Goal: Entertainment & Leisure: Consume media (video, audio)

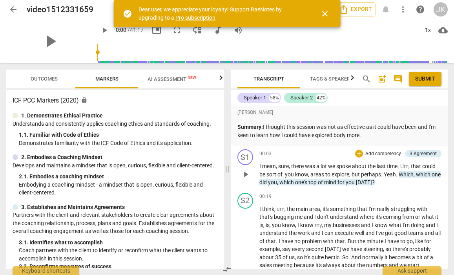
scroll to position [5, 0]
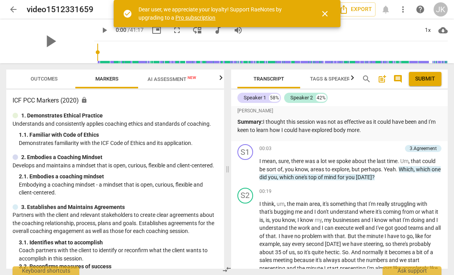
click at [325, 11] on span "close" at bounding box center [324, 13] width 9 height 9
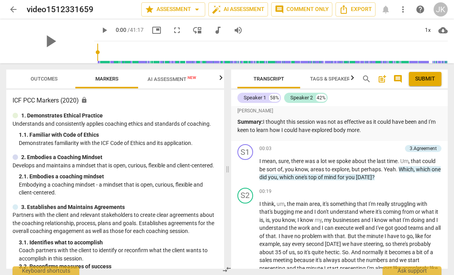
click at [35, 78] on span "Outcomes" at bounding box center [44, 79] width 27 height 6
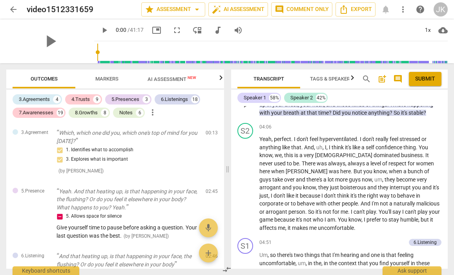
scroll to position [923, 0]
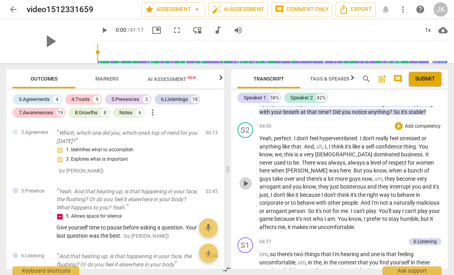
click at [246, 179] on span "play_arrow" at bounding box center [245, 183] width 9 height 9
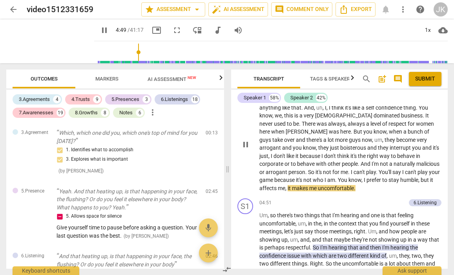
scroll to position [962, 0]
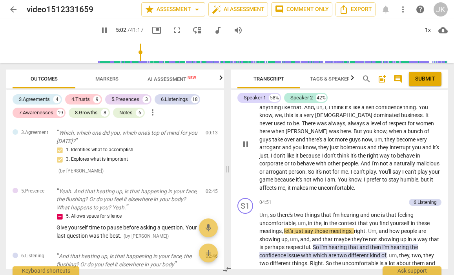
click at [244, 139] on span "pause" at bounding box center [245, 143] width 9 height 9
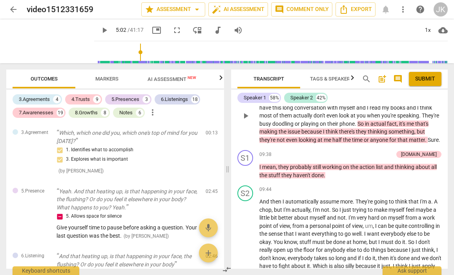
scroll to position [2105, 0]
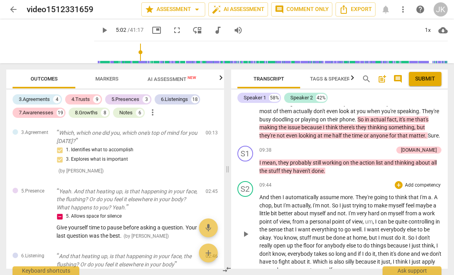
click at [246, 229] on span "play_arrow" at bounding box center [245, 233] width 9 height 9
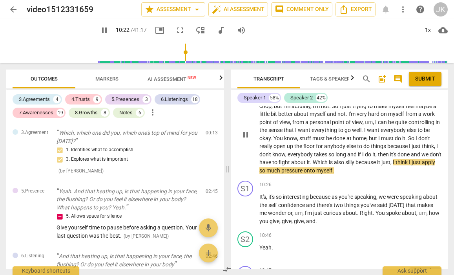
scroll to position [2206, 0]
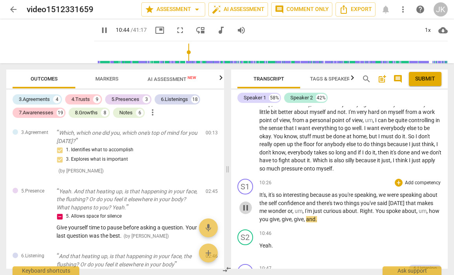
click at [245, 203] on span "pause" at bounding box center [245, 207] width 9 height 9
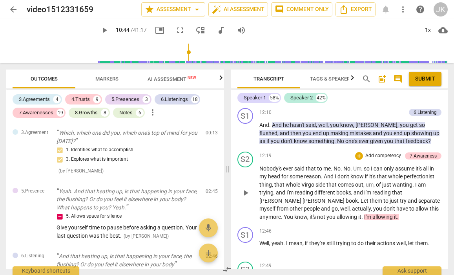
scroll to position [2825, 0]
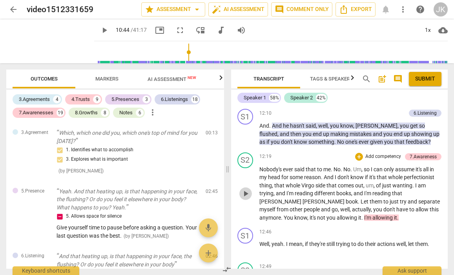
click at [244, 189] on span "play_arrow" at bounding box center [245, 193] width 9 height 9
click at [247, 189] on span "pause" at bounding box center [245, 193] width 9 height 9
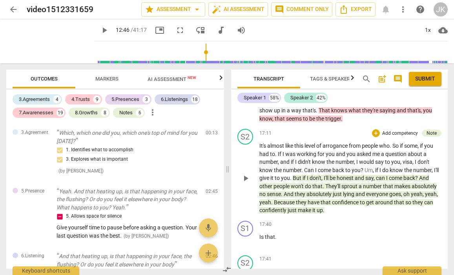
scroll to position [4068, 0]
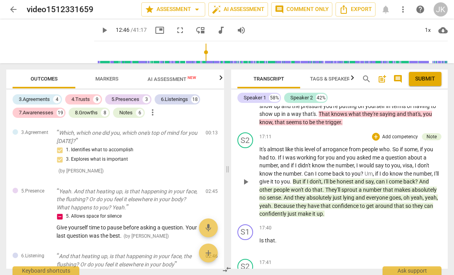
click at [300, 178] on span "But" at bounding box center [298, 181] width 10 height 6
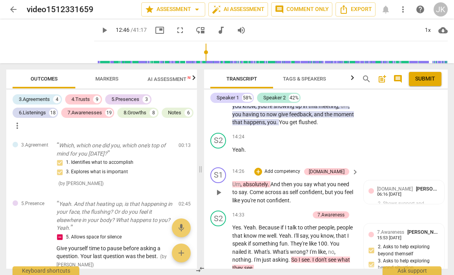
scroll to position [4951, 0]
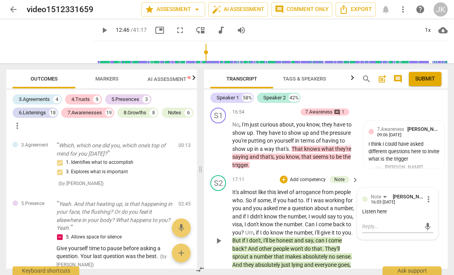
click at [220, 236] on span "play_arrow" at bounding box center [218, 240] width 9 height 9
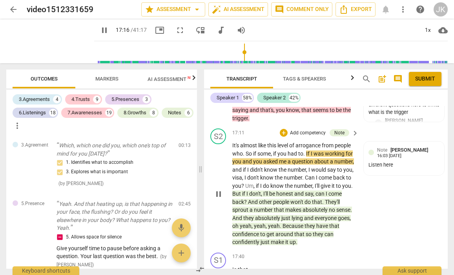
scroll to position [4998, 0]
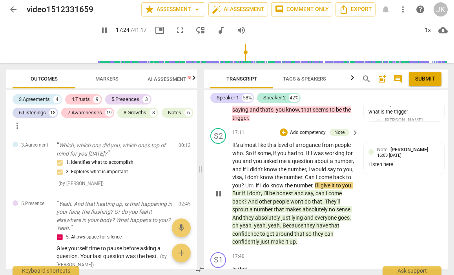
click at [219, 189] on span "pause" at bounding box center [218, 193] width 9 height 9
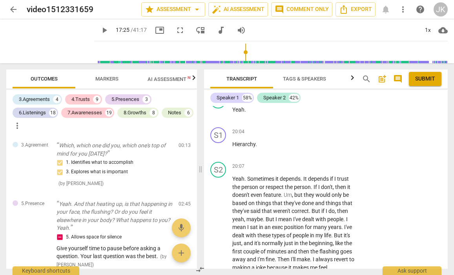
scroll to position [6138, 0]
click at [218, 243] on span "play_arrow" at bounding box center [218, 247] width 9 height 9
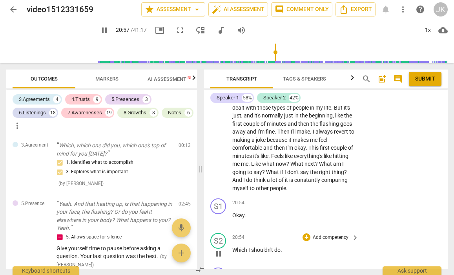
scroll to position [6268, 0]
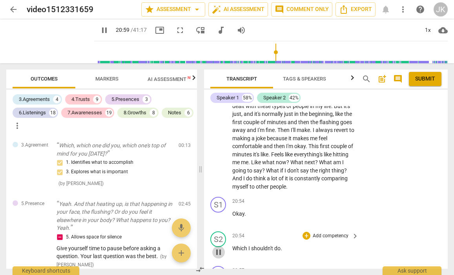
click at [219, 247] on span "pause" at bounding box center [218, 251] width 9 height 9
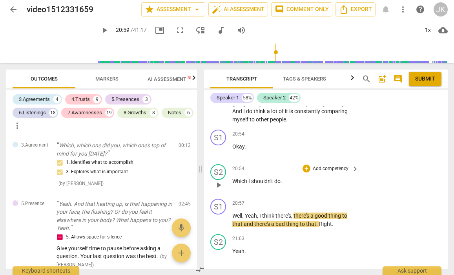
scroll to position [6339, 0]
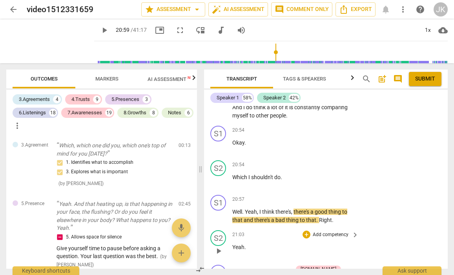
click at [219, 246] on span "play_arrow" at bounding box center [218, 250] width 9 height 9
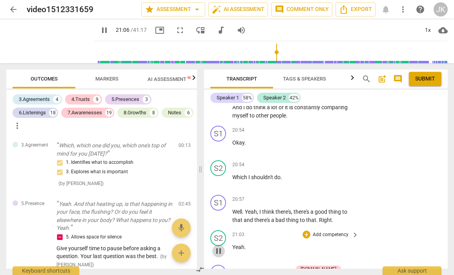
click at [219, 246] on span "pause" at bounding box center [218, 250] width 9 height 9
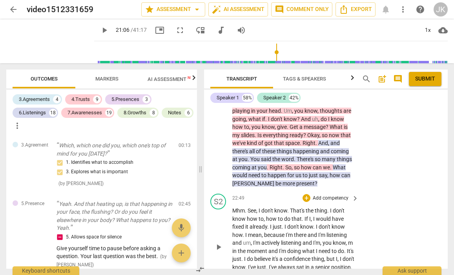
scroll to position [6879, 0]
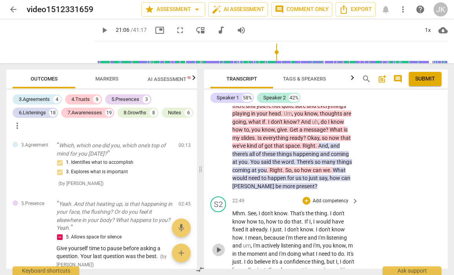
click at [218, 243] on button "play_arrow" at bounding box center [218, 249] width 13 height 13
click at [218, 243] on button "pause" at bounding box center [218, 249] width 13 height 13
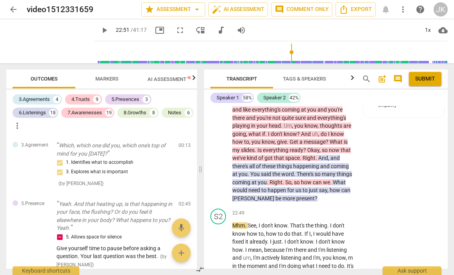
scroll to position [6857, 0]
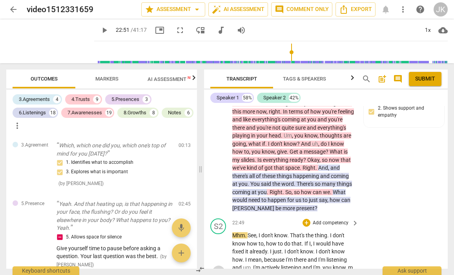
click at [216, 267] on span "play_arrow" at bounding box center [218, 271] width 9 height 9
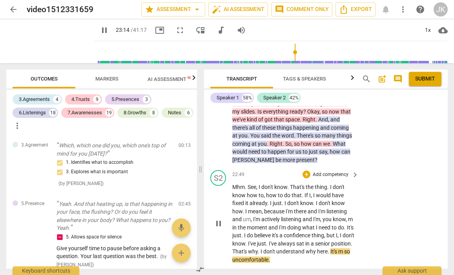
scroll to position [6906, 0]
click at [219, 218] on span "pause" at bounding box center [218, 222] width 9 height 9
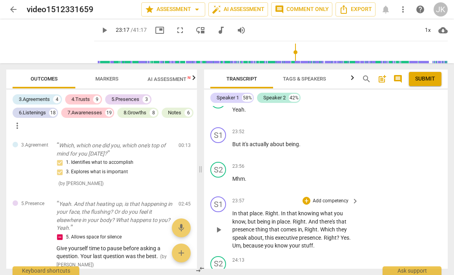
scroll to position [7307, 0]
click at [219, 224] on span "play_arrow" at bounding box center [218, 228] width 9 height 9
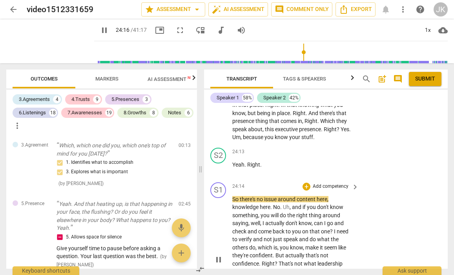
scroll to position [7416, 0]
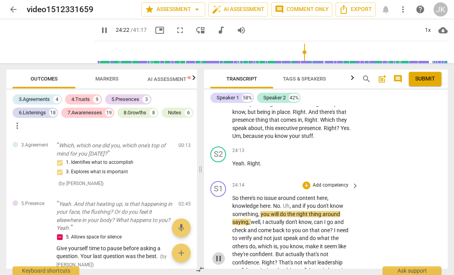
click at [217, 254] on span "pause" at bounding box center [218, 258] width 9 height 9
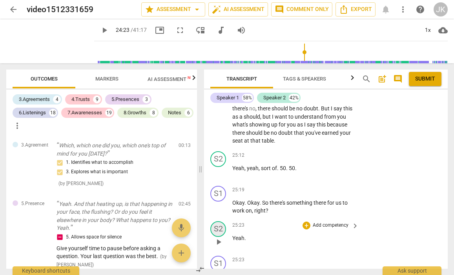
scroll to position [7692, 0]
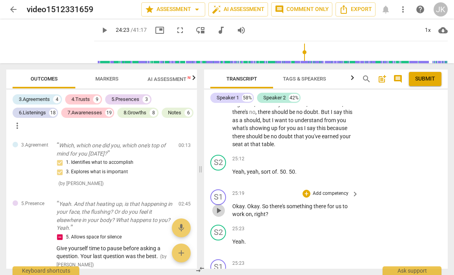
click at [218, 206] on span "play_arrow" at bounding box center [218, 210] width 9 height 9
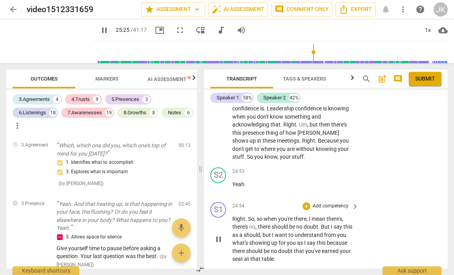
scroll to position [7578, 0]
click at [219, 234] on span "pause" at bounding box center [218, 238] width 9 height 9
click at [219, 234] on span "play_arrow" at bounding box center [218, 238] width 9 height 9
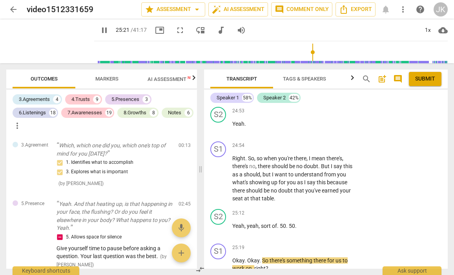
scroll to position [7644, 0]
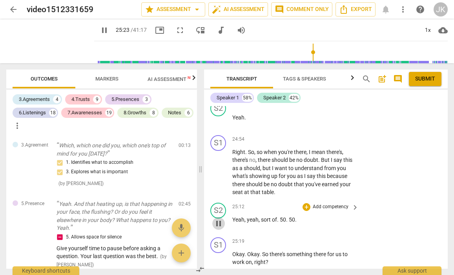
click at [219, 219] on span "pause" at bounding box center [218, 223] width 9 height 9
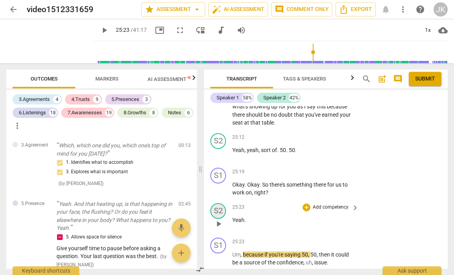
scroll to position [7704, 0]
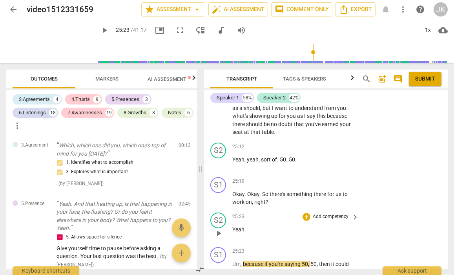
click at [218, 228] on span "play_arrow" at bounding box center [218, 232] width 9 height 9
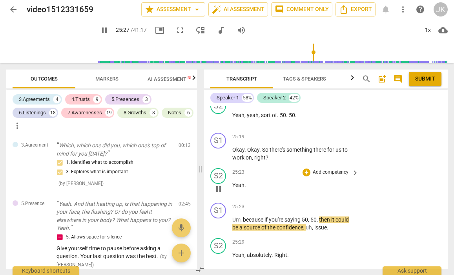
scroll to position [7749, 0]
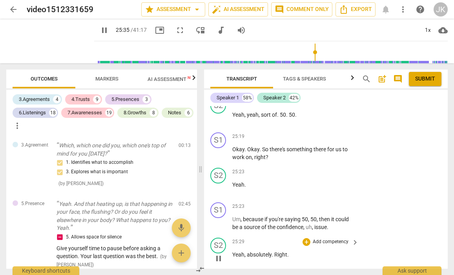
click at [218, 254] on span "pause" at bounding box center [218, 258] width 9 height 9
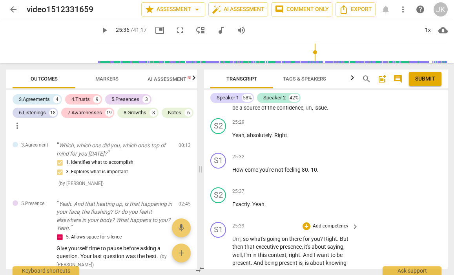
scroll to position [7869, 0]
click at [219, 270] on span "play_arrow" at bounding box center [218, 274] width 9 height 9
click at [219, 270] on span "pause" at bounding box center [218, 274] width 9 height 9
type input "1545"
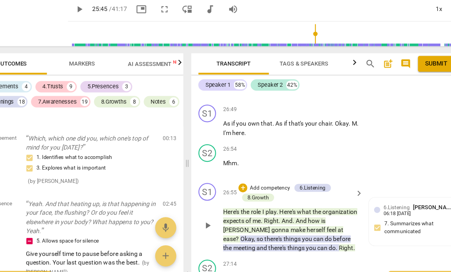
scroll to position [8428, 0]
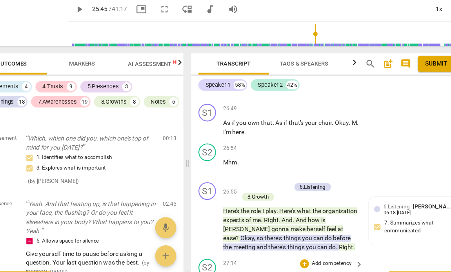
click at [235, 253] on div "27:14 + Add competency keyboard_arrow_right Okay ." at bounding box center [295, 267] width 126 height 28
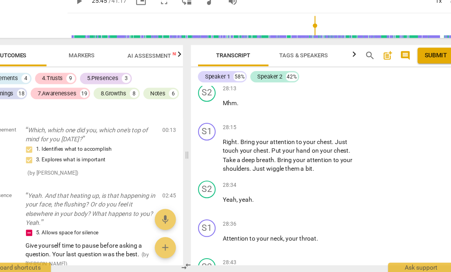
scroll to position [9226, 0]
